Goal: Information Seeking & Learning: Learn about a topic

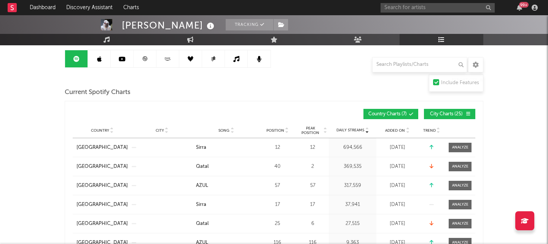
scroll to position [75, 0]
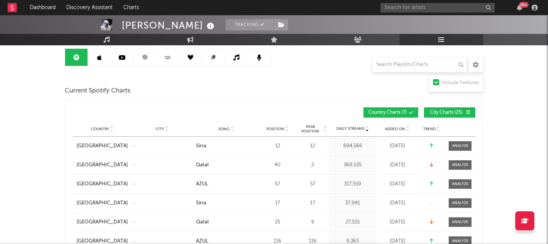
drag, startPoint x: 104, startPoint y: 58, endPoint x: 130, endPoint y: 59, distance: 25.9
click at [104, 58] on link at bounding box center [99, 57] width 23 height 17
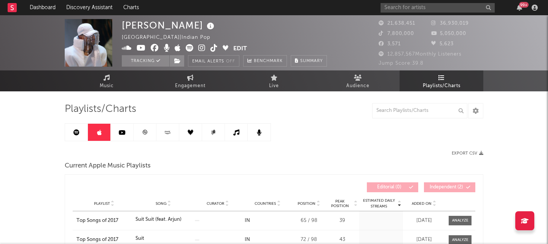
click at [126, 133] on link at bounding box center [122, 132] width 23 height 17
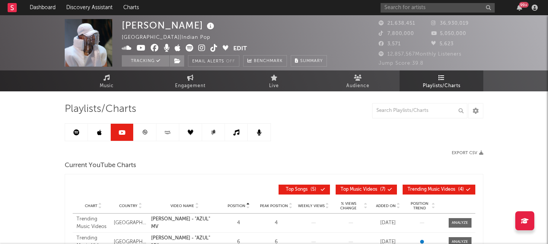
click at [142, 129] on icon at bounding box center [145, 132] width 6 height 6
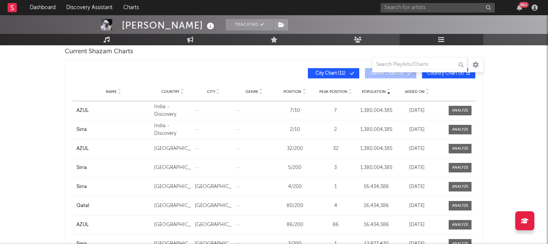
scroll to position [121, 0]
